Goal: Information Seeking & Learning: Learn about a topic

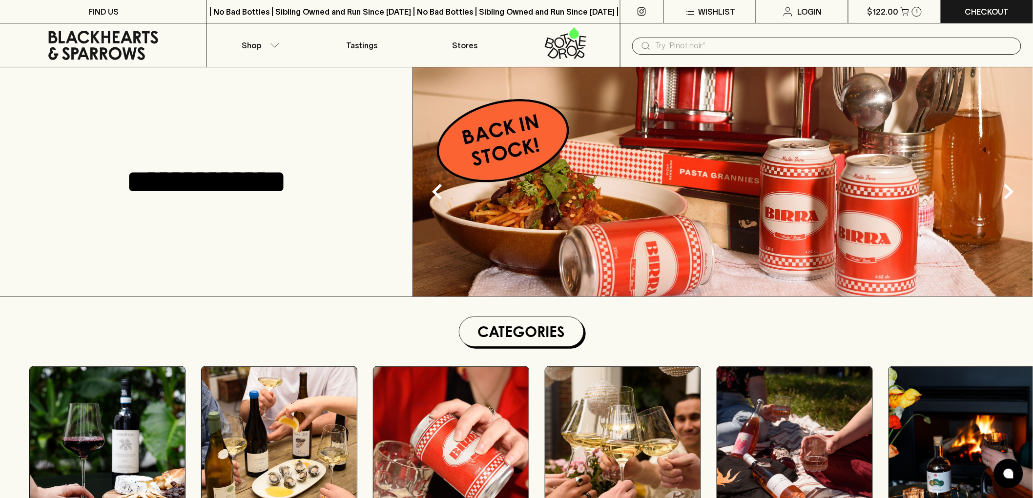
click at [729, 44] on input "text" at bounding box center [834, 46] width 358 height 16
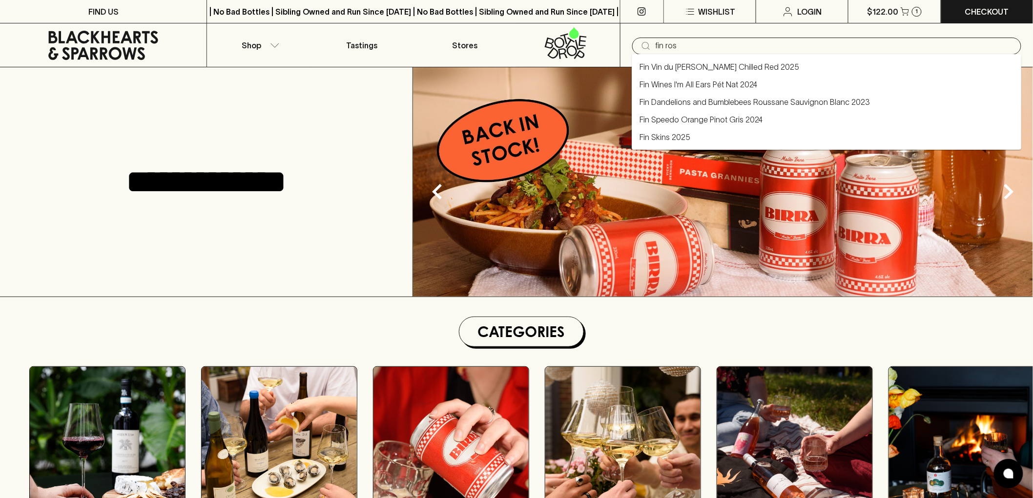
click at [700, 67] on link "Fin Vin du [PERSON_NAME] Chilled Red 2025" at bounding box center [719, 67] width 160 height 12
type input "Fin Vin du [PERSON_NAME] Chilled Red 2025"
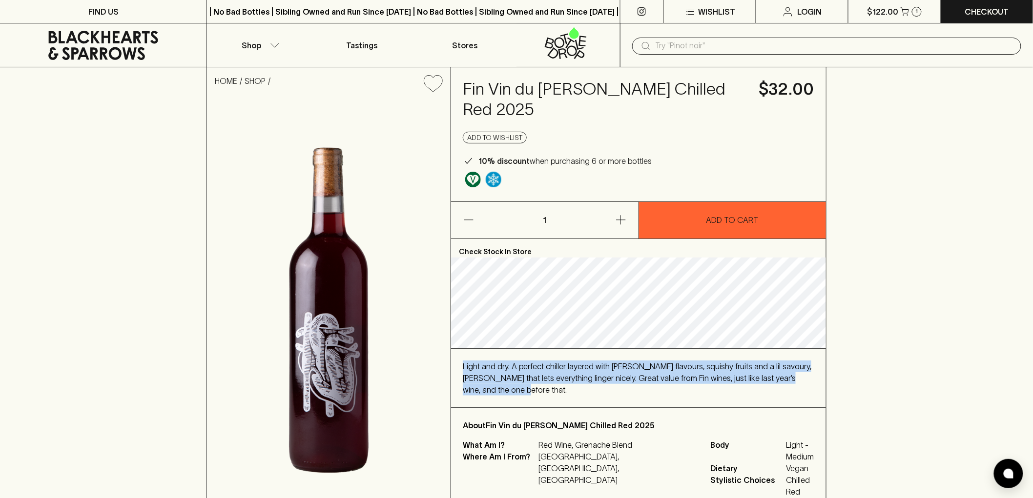
drag, startPoint x: 817, startPoint y: 358, endPoint x: 460, endPoint y: 345, distance: 356.5
click at [460, 349] on div "Light and dry. A perfect chiller layered with [PERSON_NAME] flavours, squishy f…" at bounding box center [638, 378] width 375 height 59
copy span "Light and dry. A perfect chiller layered with [PERSON_NAME] flavours, squishy f…"
